Goal: Task Accomplishment & Management: Use online tool/utility

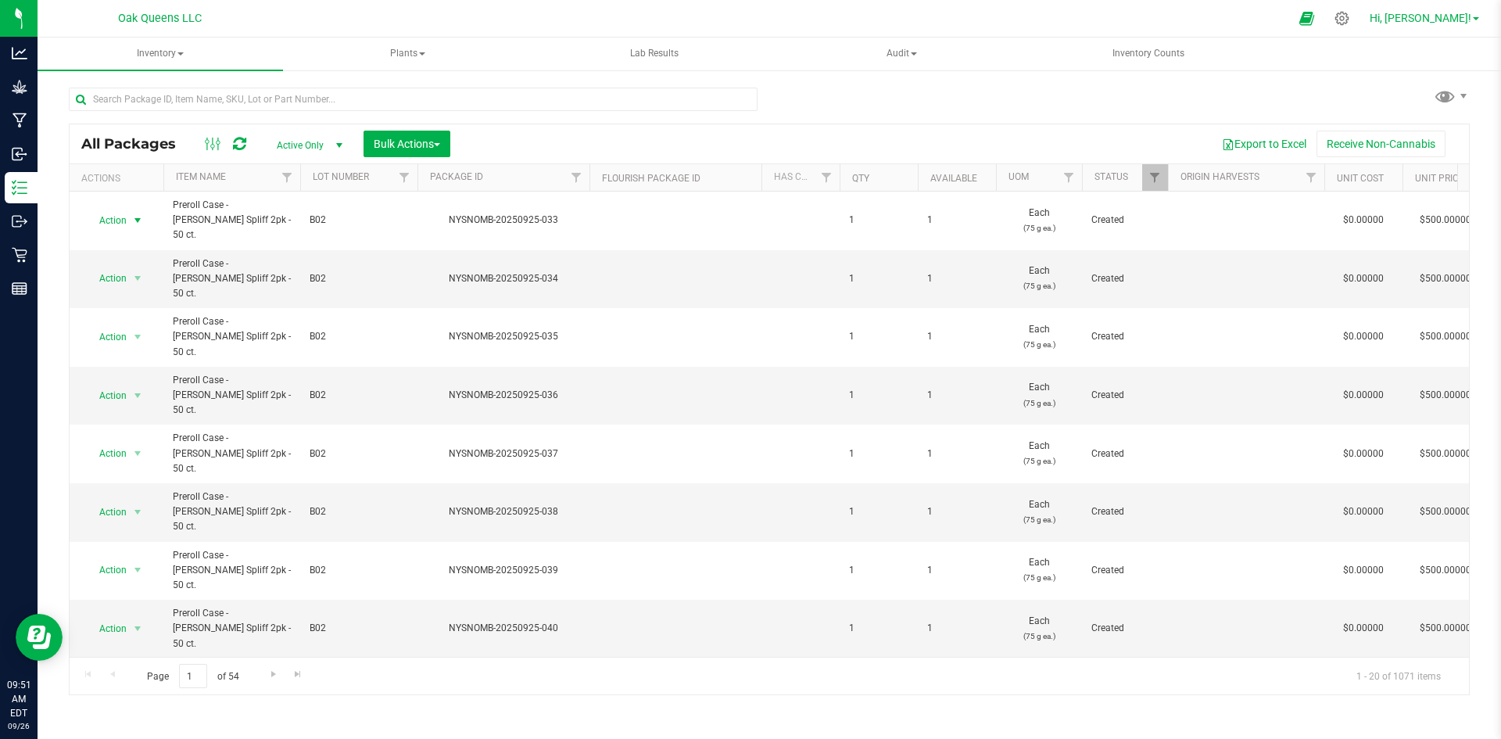
click at [1435, 16] on span "Hi, [PERSON_NAME]!" at bounding box center [1421, 18] width 102 height 13
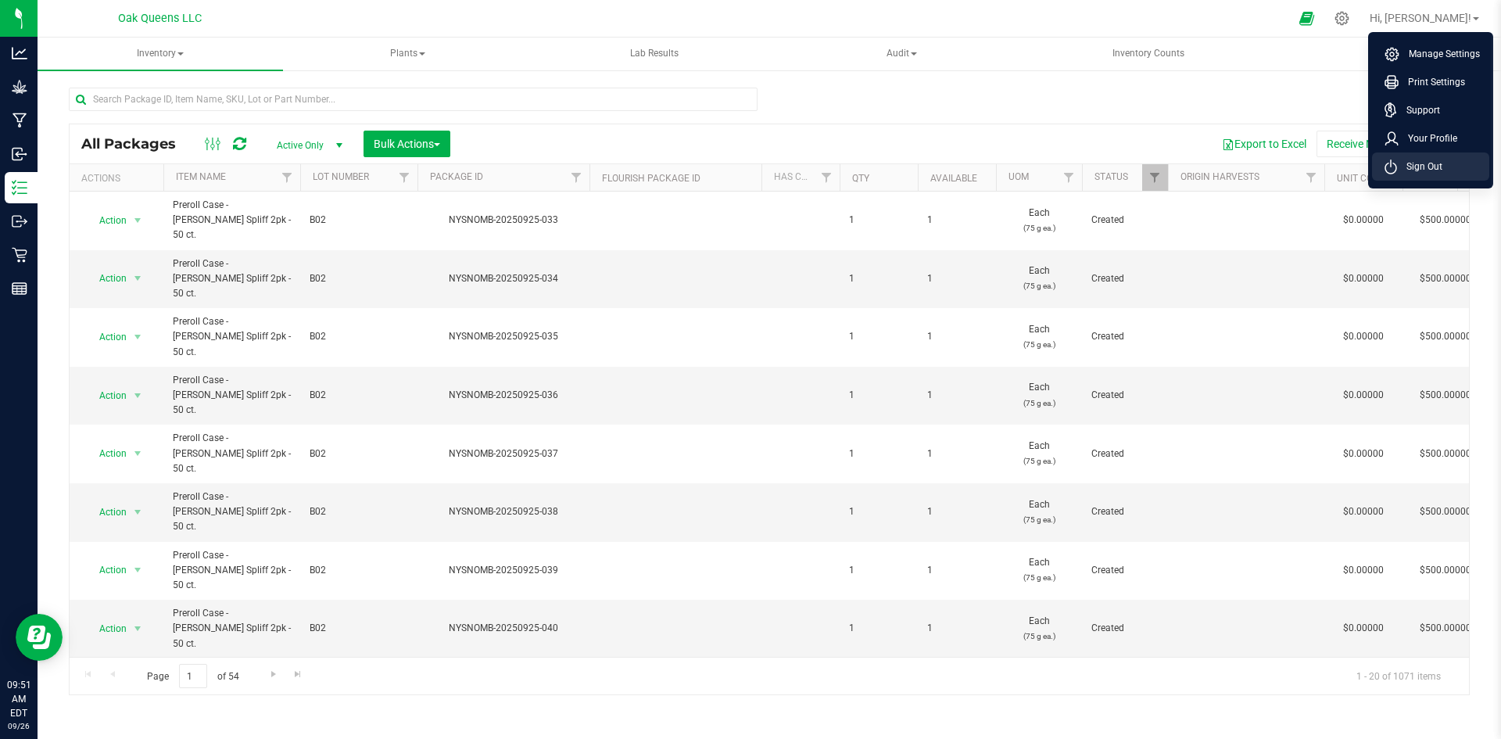
click at [1431, 156] on li "Sign Out" at bounding box center [1430, 166] width 117 height 28
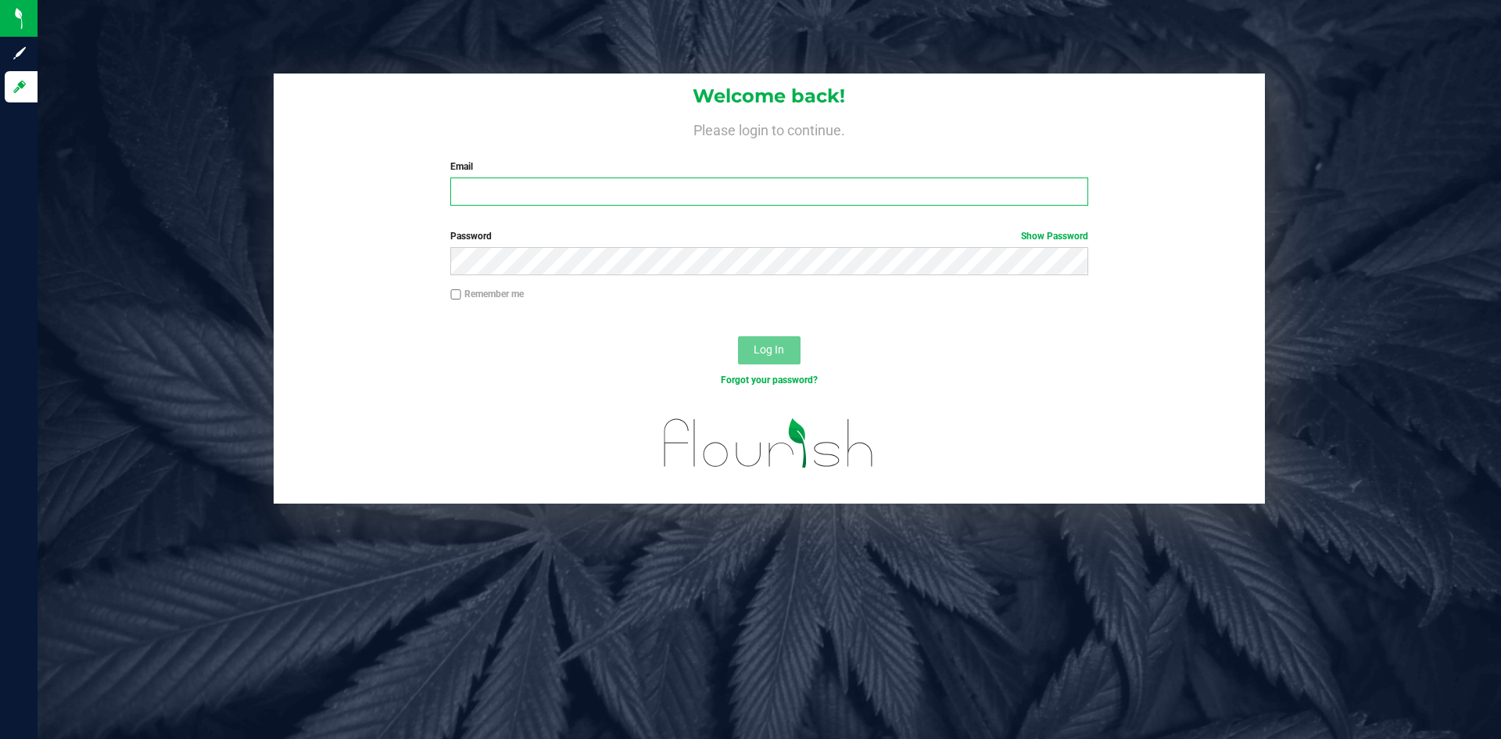
type input "[PERSON_NAME][EMAIL_ADDRESS][DOMAIN_NAME]"
click at [780, 346] on span "Log In" at bounding box center [769, 349] width 30 height 13
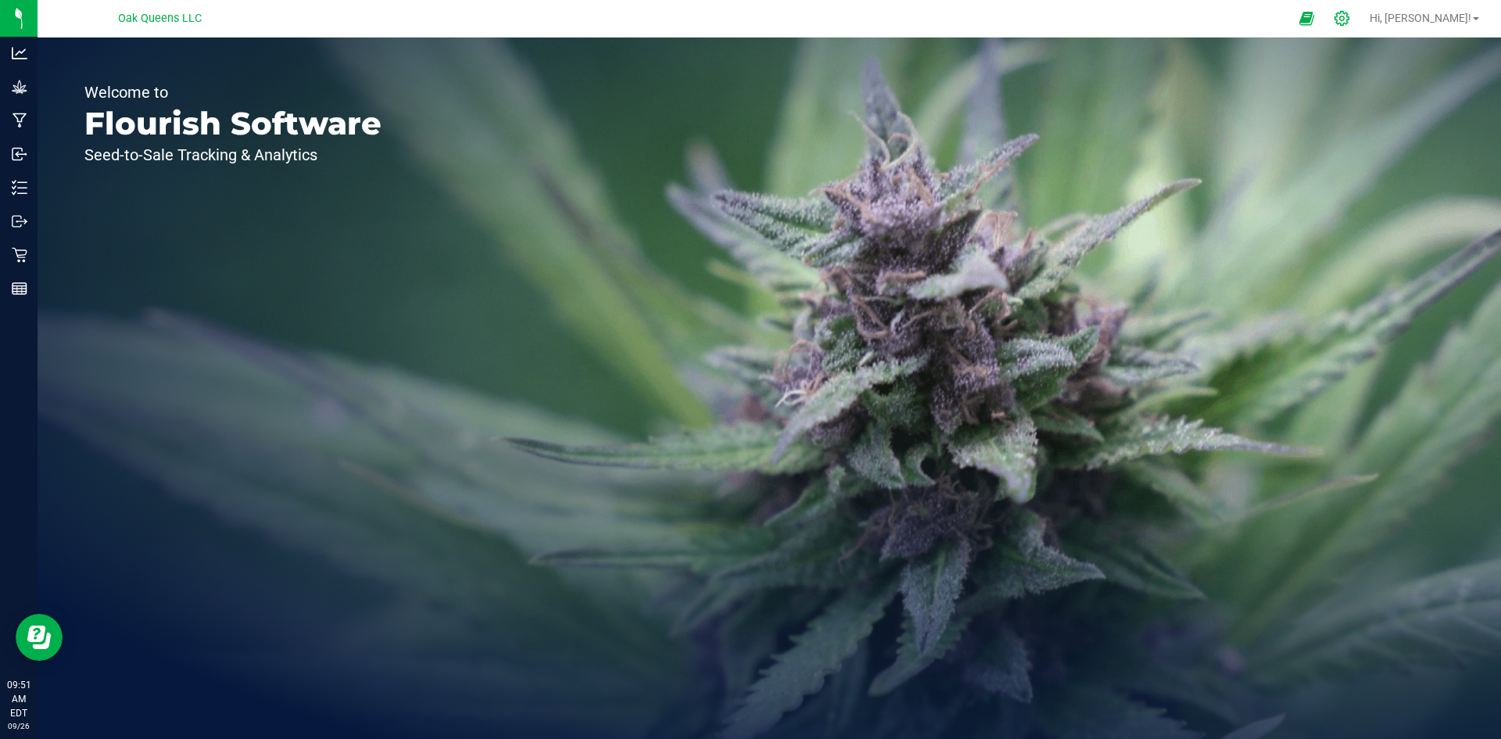
click at [1350, 20] on icon at bounding box center [1342, 18] width 16 height 16
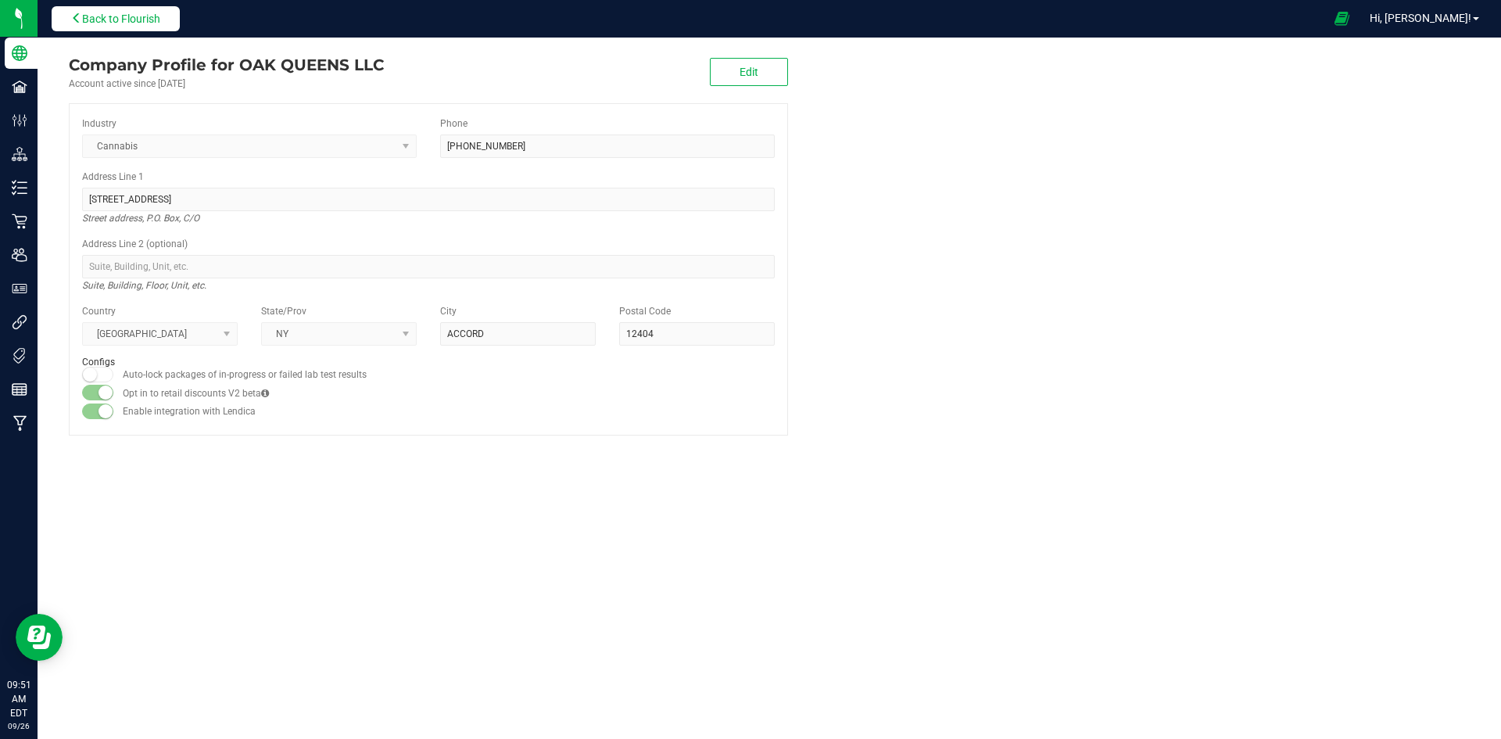
click at [127, 14] on span "Back to Flourish" at bounding box center [121, 19] width 78 height 13
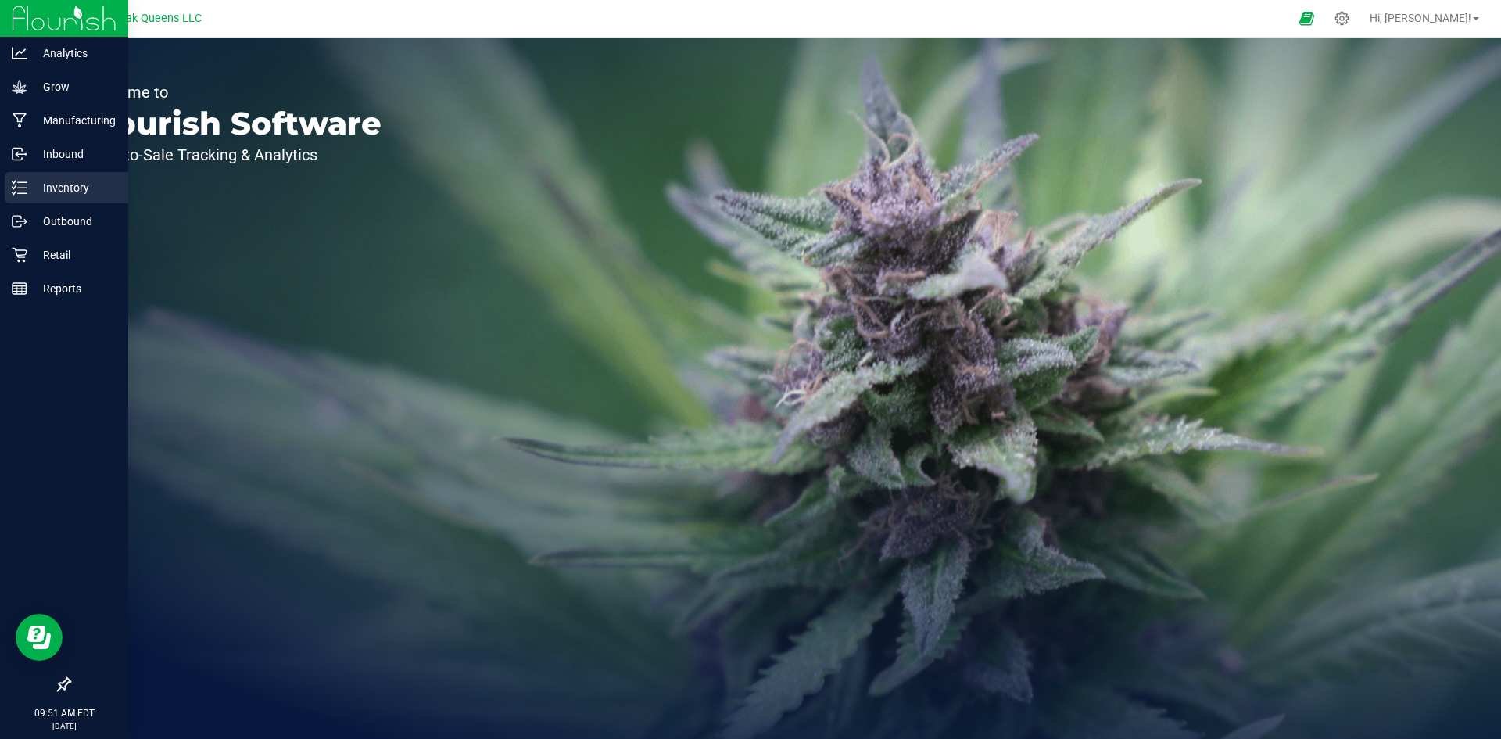
click at [84, 182] on p "Inventory" at bounding box center [74, 187] width 94 height 19
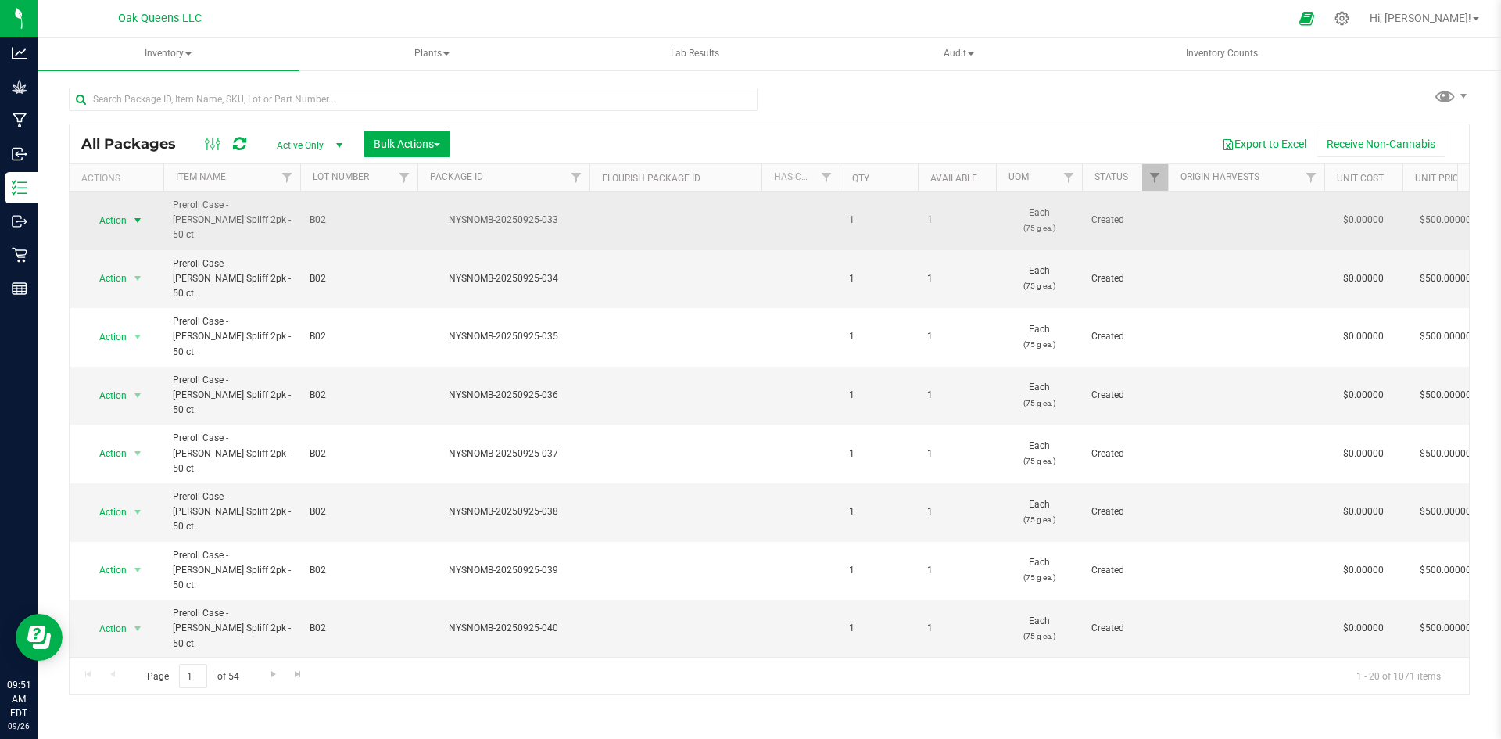
click at [131, 216] on span "select" at bounding box center [137, 220] width 13 height 13
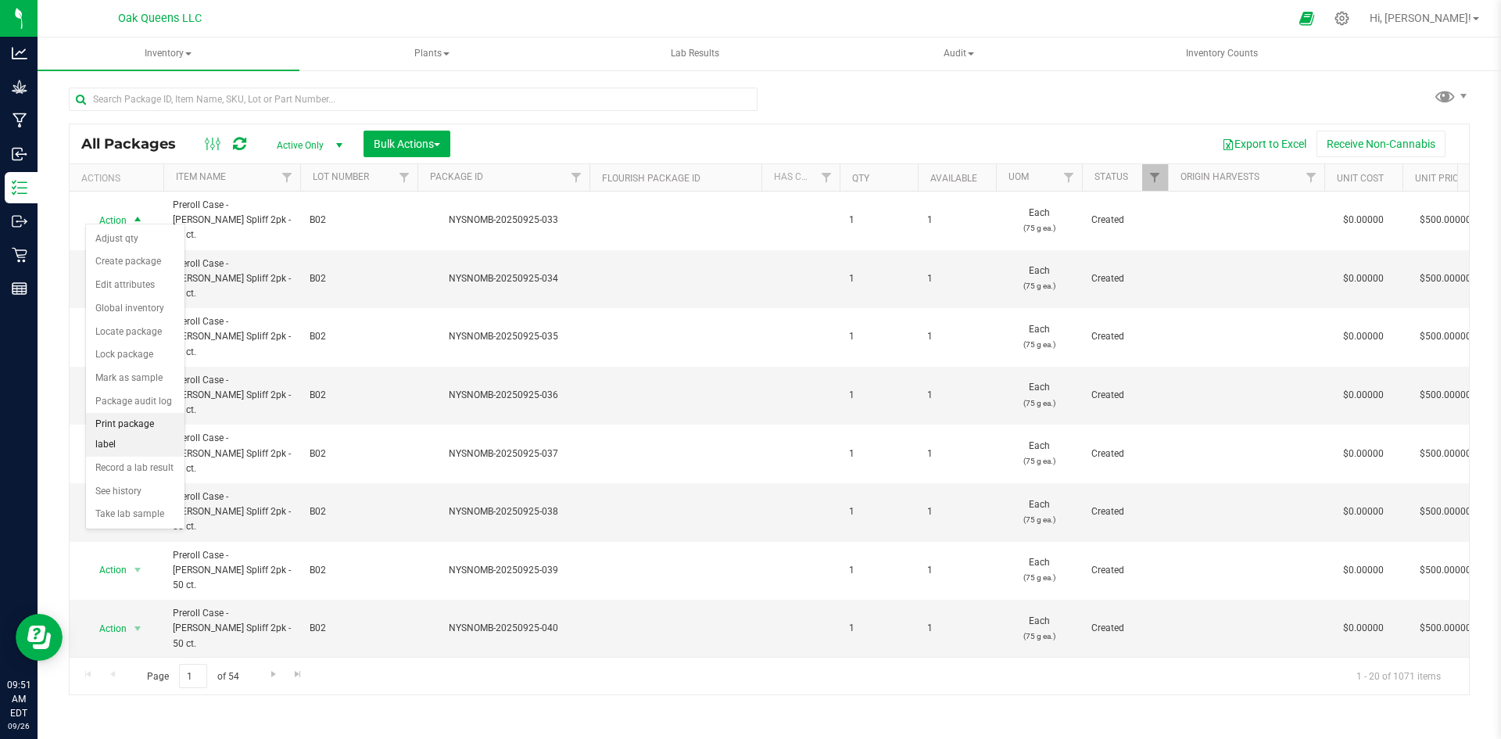
click at [144, 420] on li "Print package label" at bounding box center [135, 434] width 99 height 43
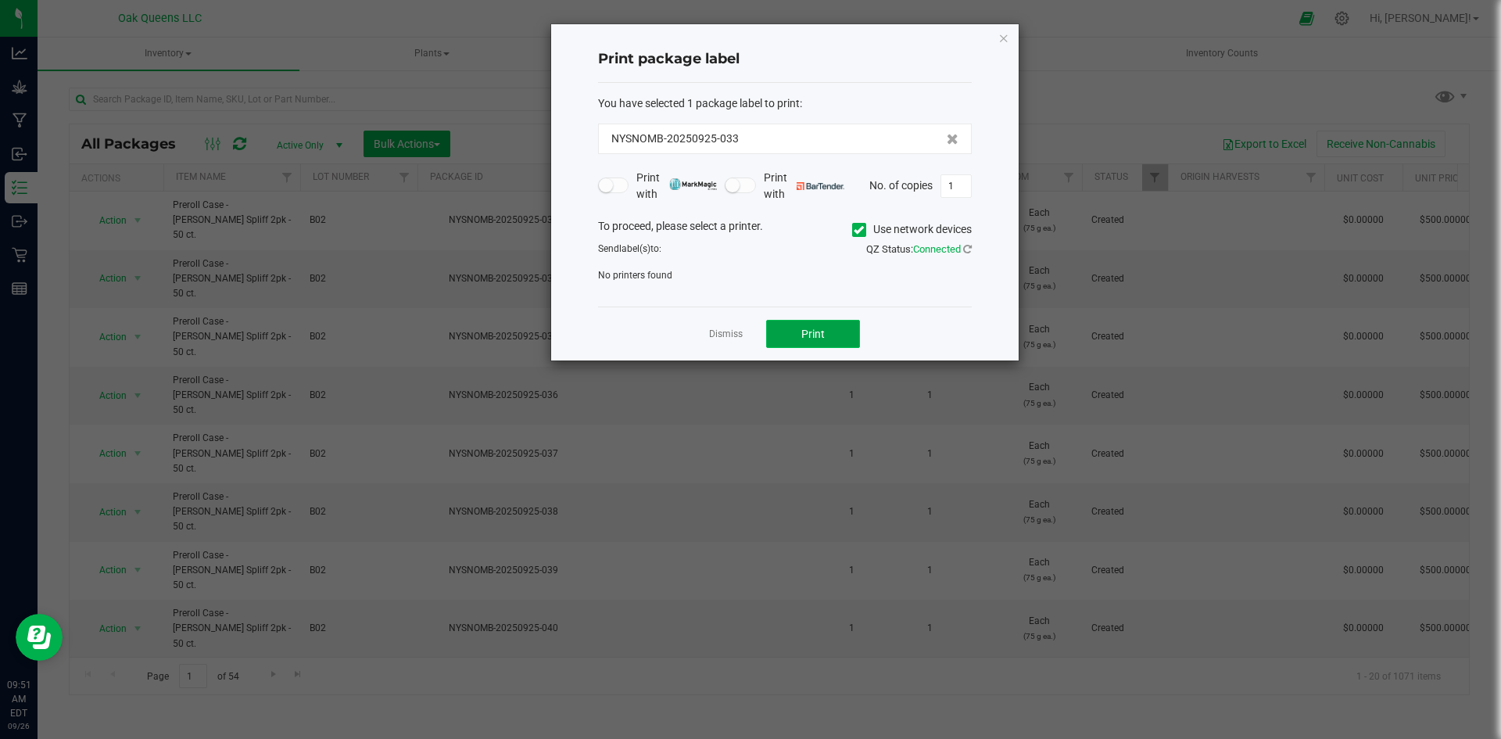
click at [786, 328] on button "Print" at bounding box center [813, 334] width 94 height 28
click at [864, 233] on span at bounding box center [859, 230] width 14 height 14
click at [0, 0] on input "Use network devices" at bounding box center [0, 0] width 0 height 0
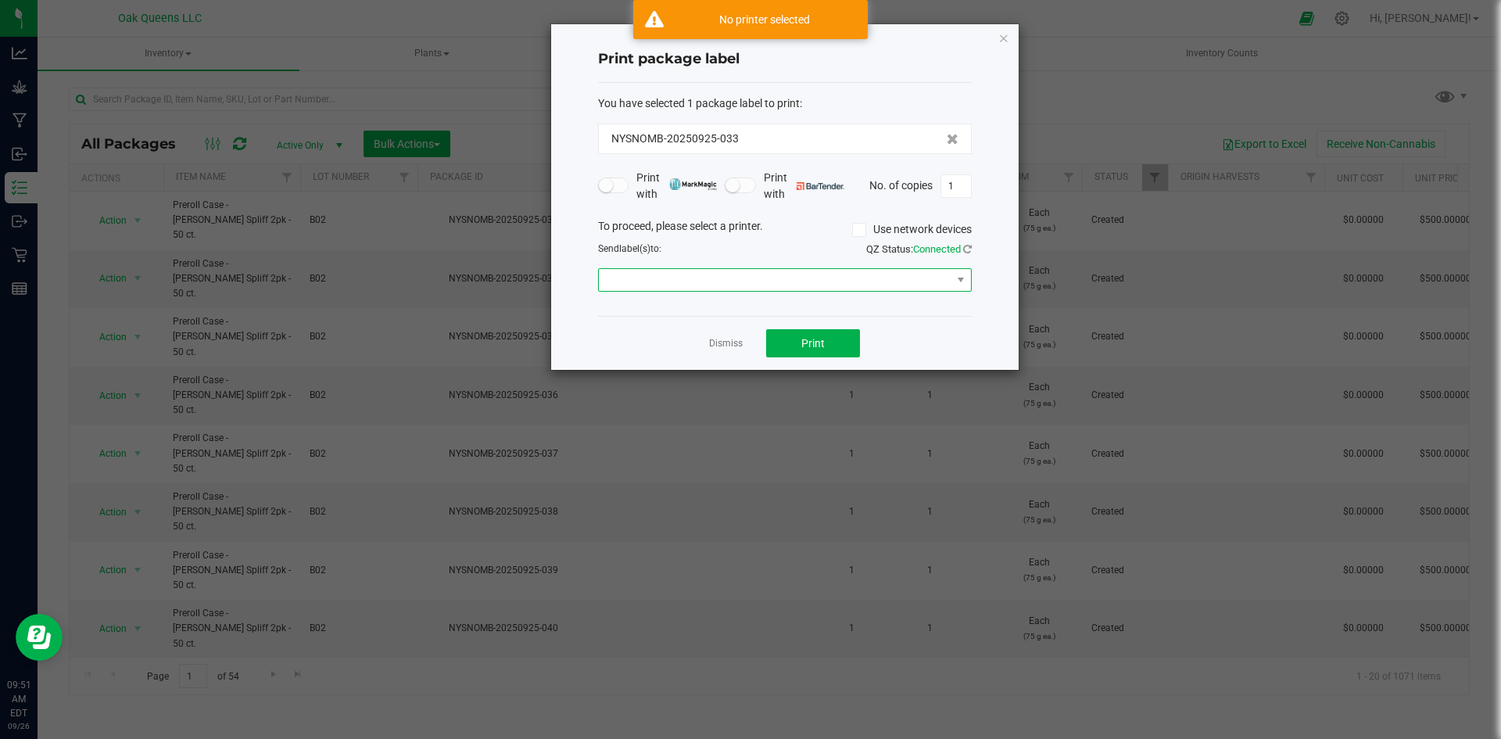
click at [718, 281] on span at bounding box center [775, 280] width 353 height 22
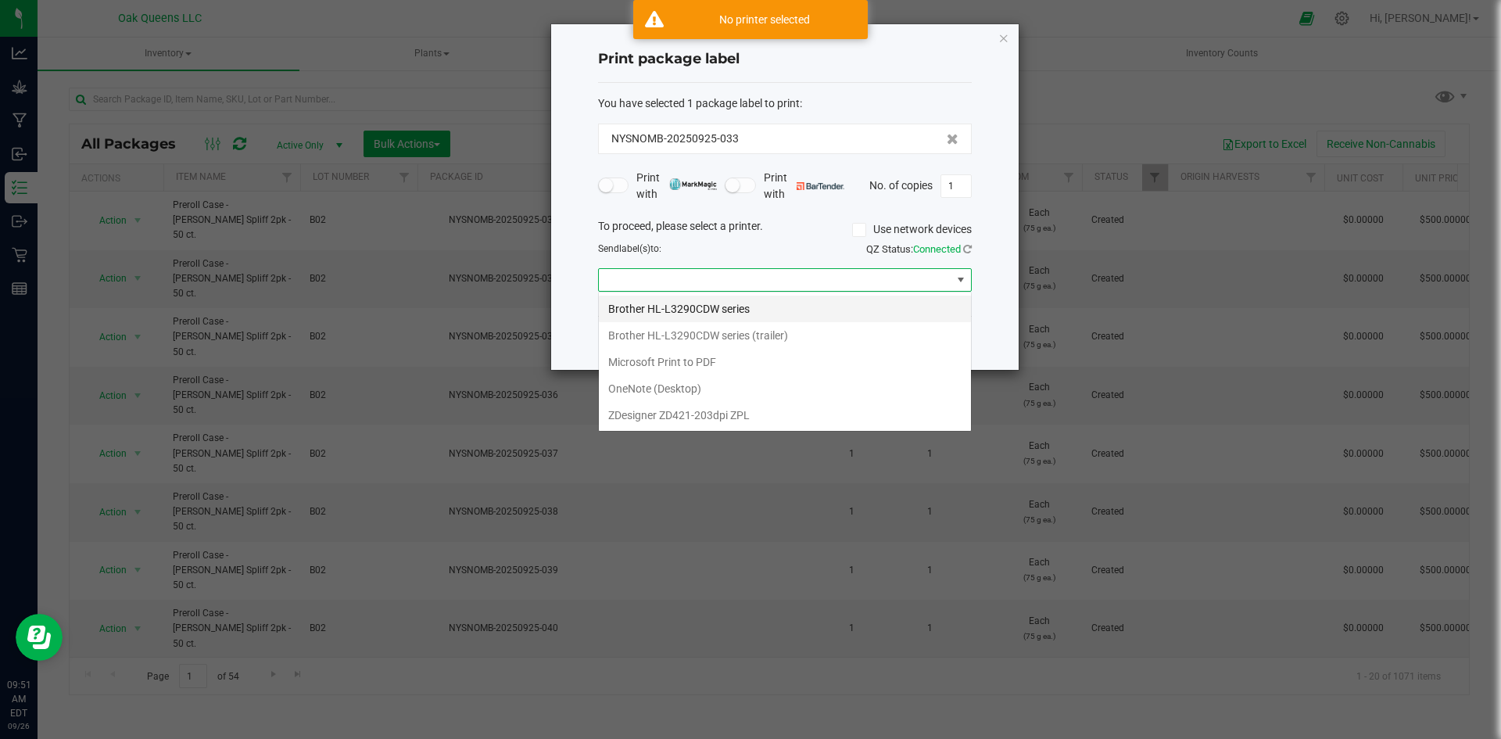
scroll to position [23, 374]
click at [681, 405] on ZPL "ZDesigner ZD421-203dpi ZPL" at bounding box center [785, 415] width 372 height 27
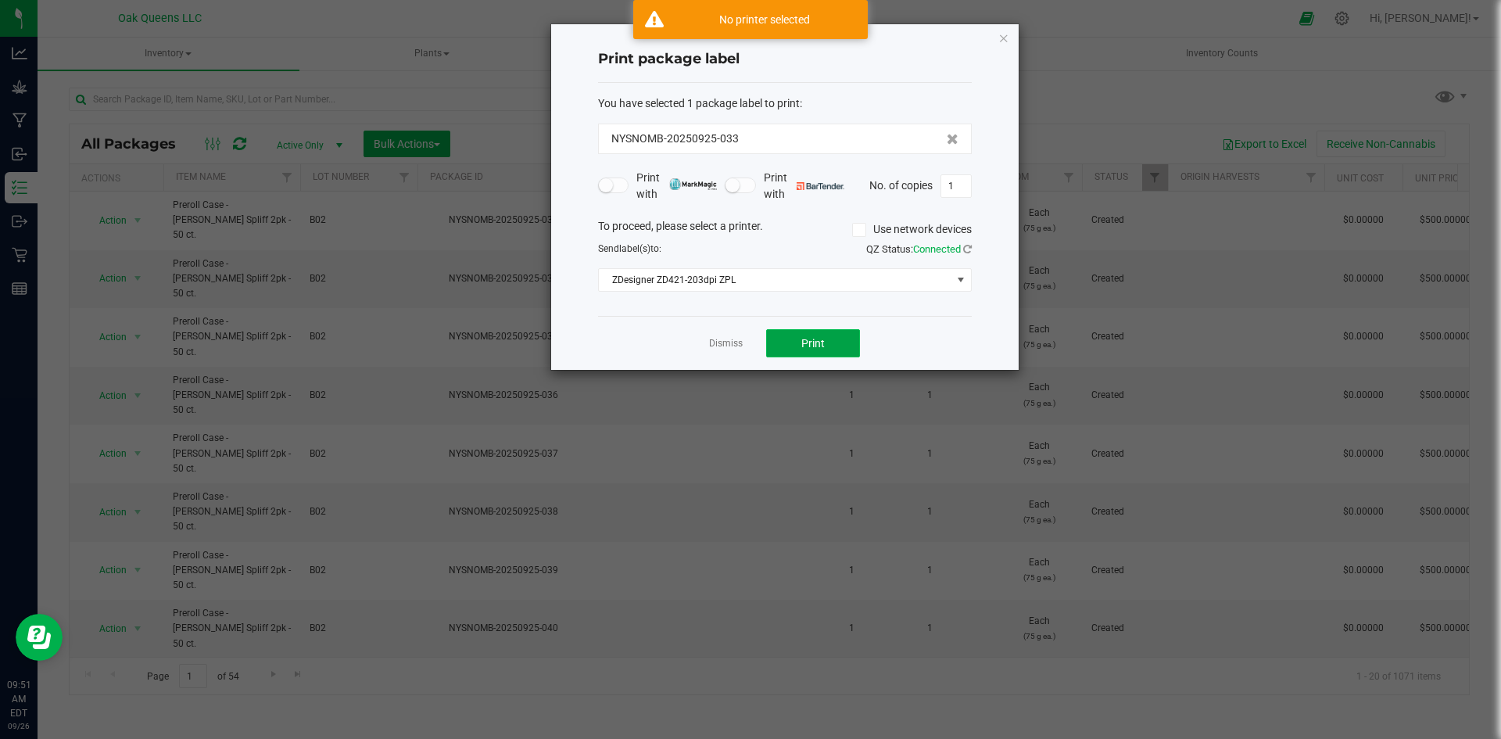
click at [821, 334] on button "Print" at bounding box center [813, 343] width 94 height 28
click at [777, 335] on button "Print" at bounding box center [813, 343] width 94 height 28
click at [779, 332] on button "Print" at bounding box center [813, 343] width 94 height 28
click at [737, 344] on link "Dismiss" at bounding box center [726, 343] width 34 height 13
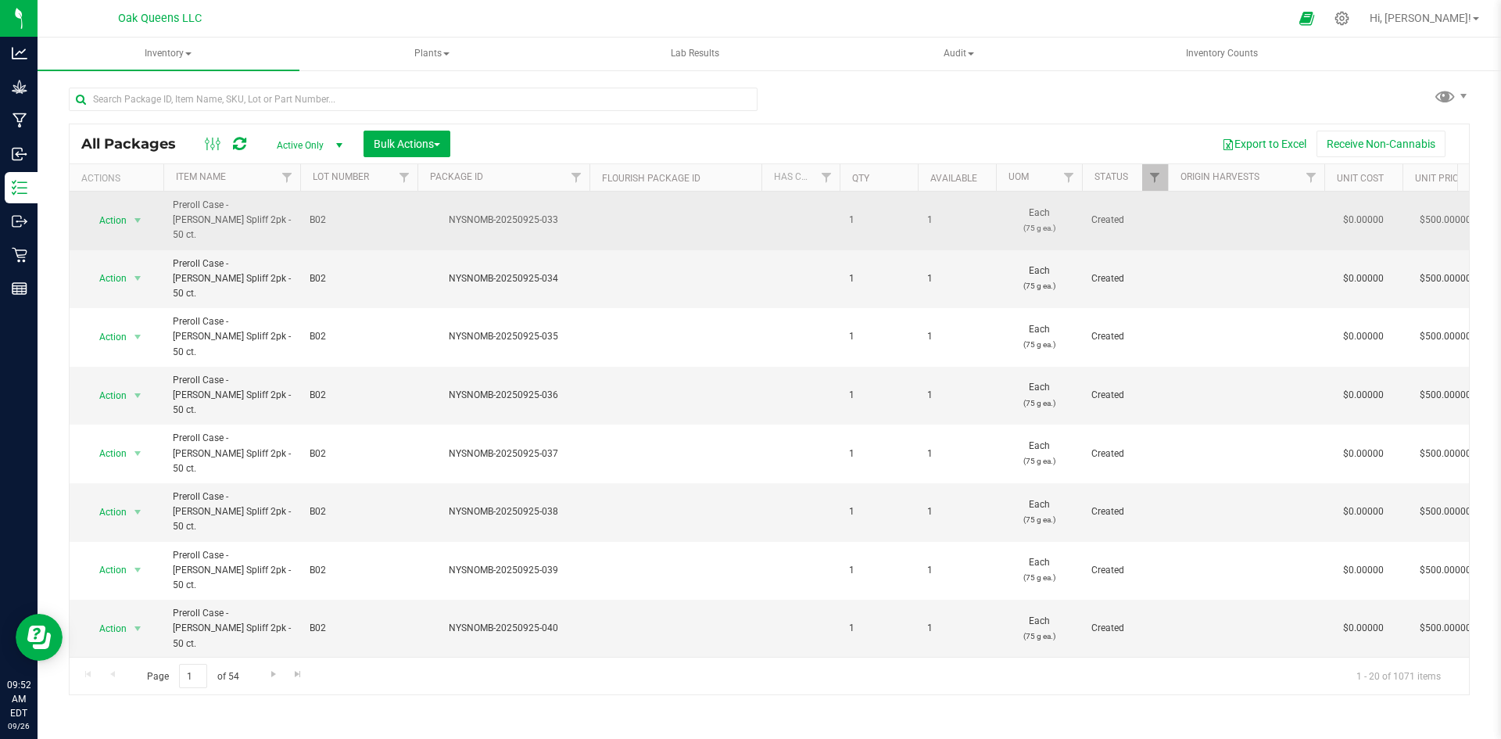
drag, startPoint x: 581, startPoint y: 212, endPoint x: 392, endPoint y: 224, distance: 188.8
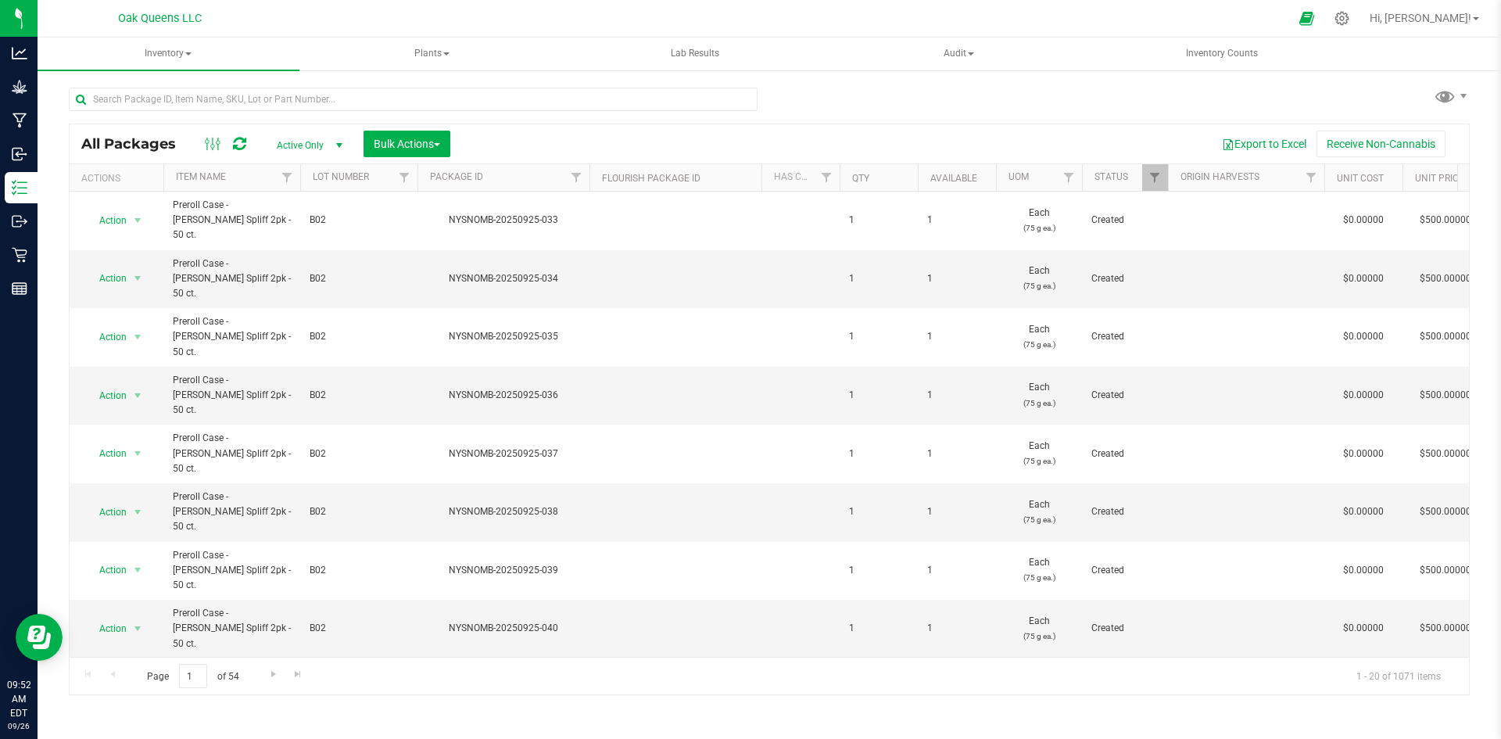
copy tr "NYSNOMB-20250925-033"
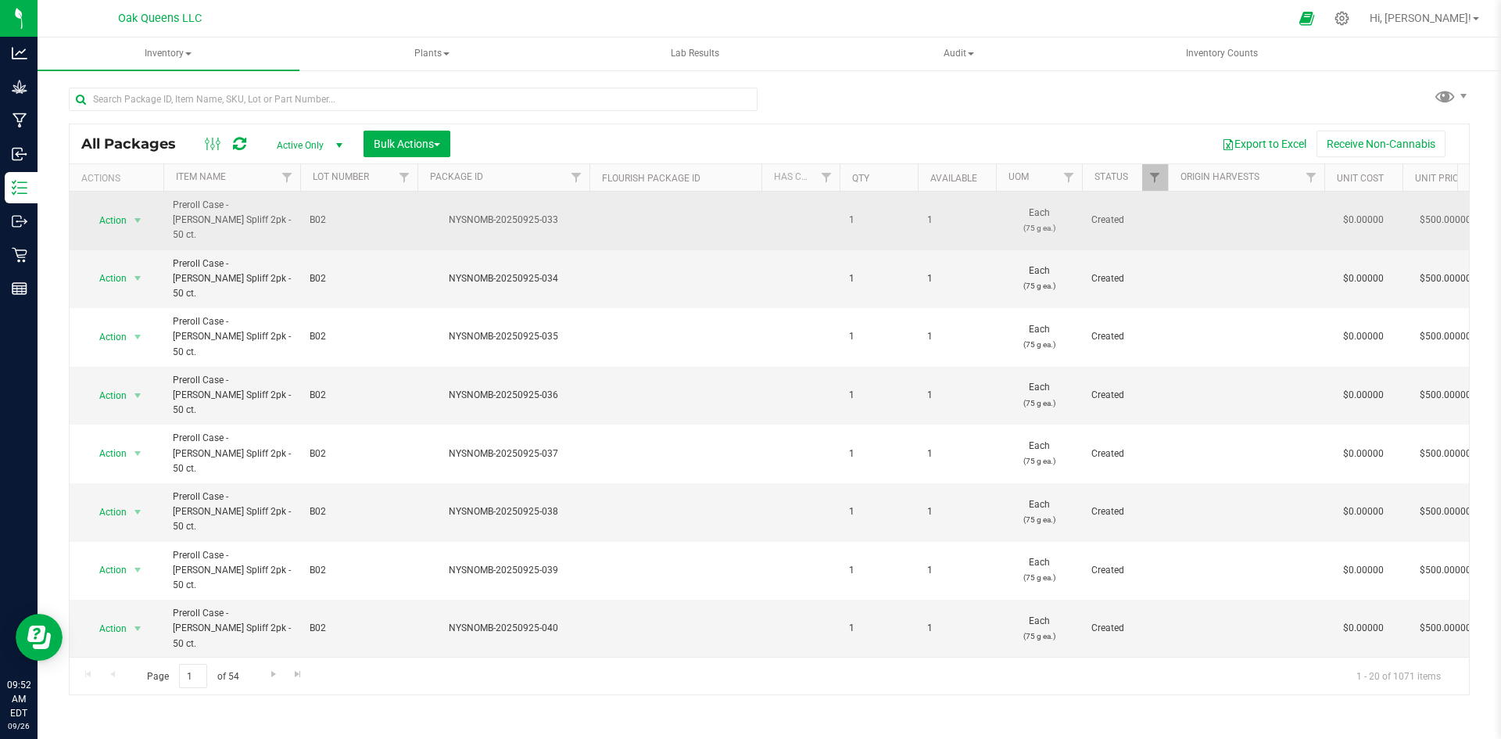
click at [578, 213] on div "NYSNOMB-20250925-033" at bounding box center [503, 220] width 177 height 15
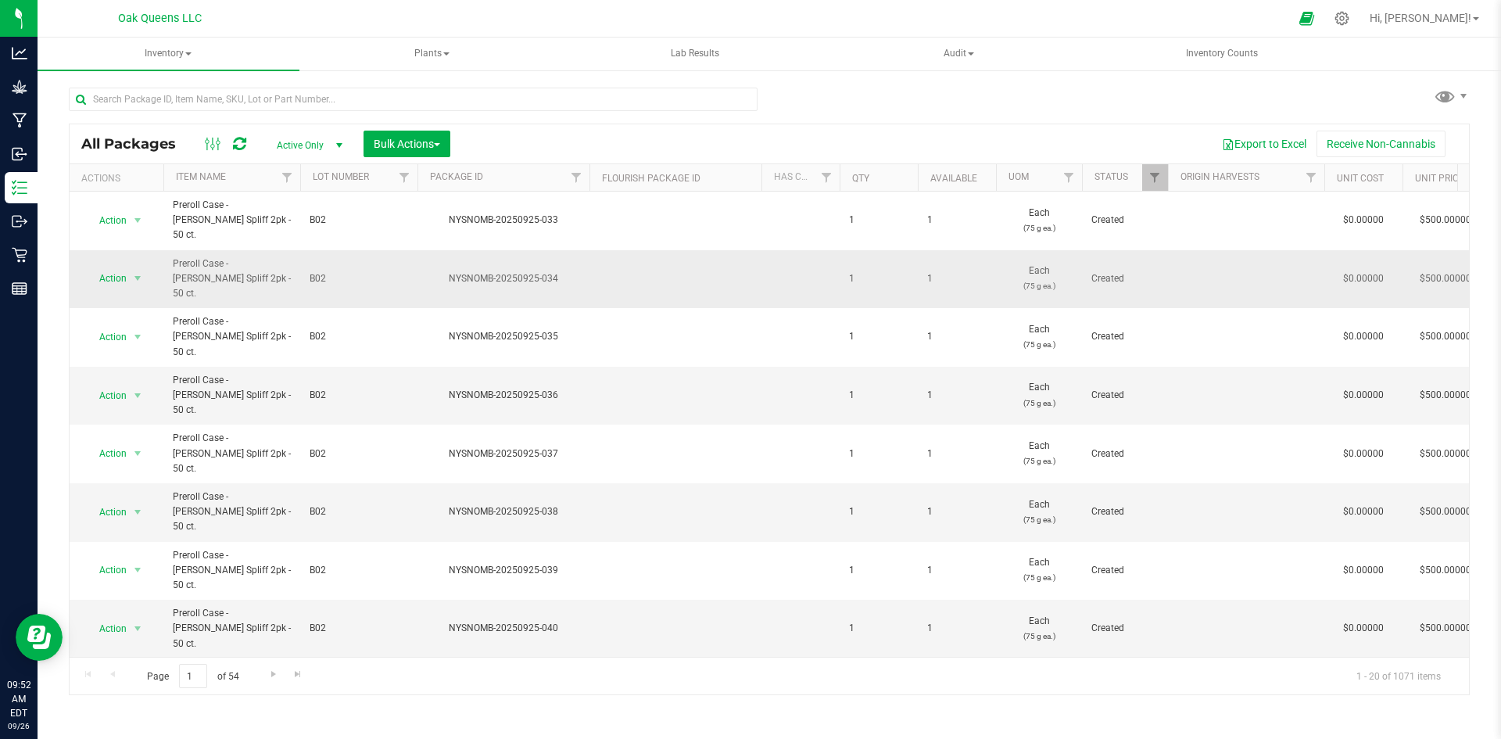
click at [481, 271] on div "NYSNOMB-20250925-034" at bounding box center [503, 278] width 177 height 15
click at [488, 271] on div "NYSNOMB-20250925-034" at bounding box center [503, 278] width 177 height 15
drag, startPoint x: 574, startPoint y: 256, endPoint x: 442, endPoint y: 263, distance: 132.3
click at [442, 271] on div "NYSNOMB-20250925-034" at bounding box center [503, 278] width 177 height 15
copy div "NYSNOMB-20250925-034"
